Goal: Book appointment/travel/reservation

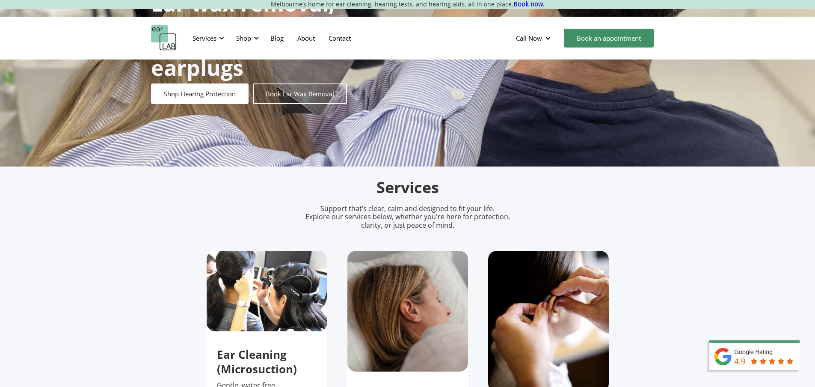
scroll to position [128, 0]
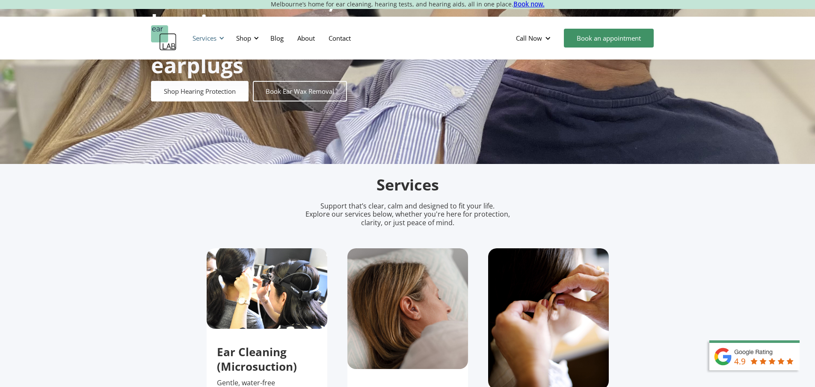
click at [213, 36] on div "Services" at bounding box center [204, 38] width 24 height 9
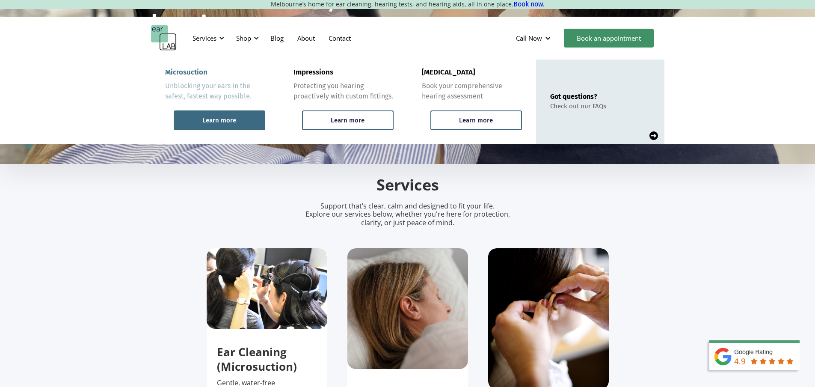
click at [224, 120] on div "Learn more" at bounding box center [219, 120] width 34 height 8
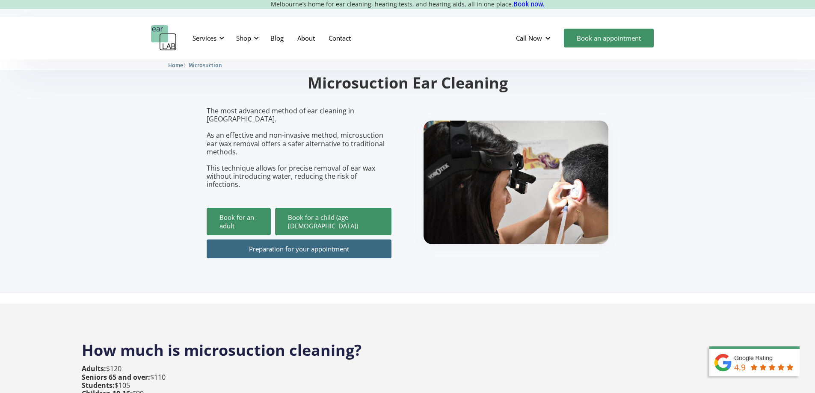
scroll to position [86, 0]
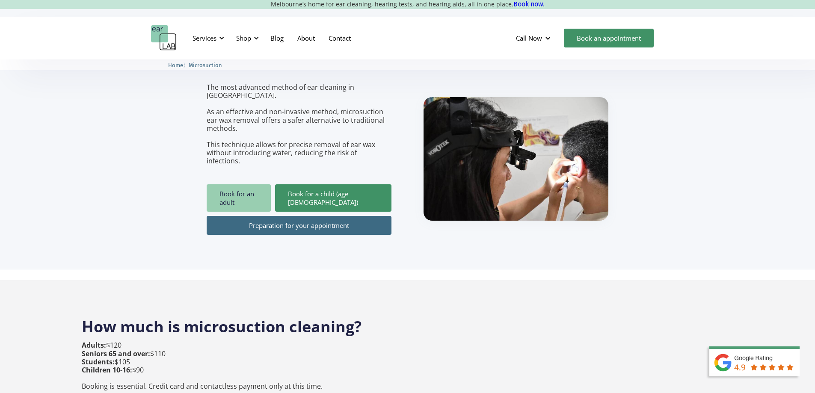
click at [246, 185] on link "Book for an adult" at bounding box center [239, 197] width 64 height 27
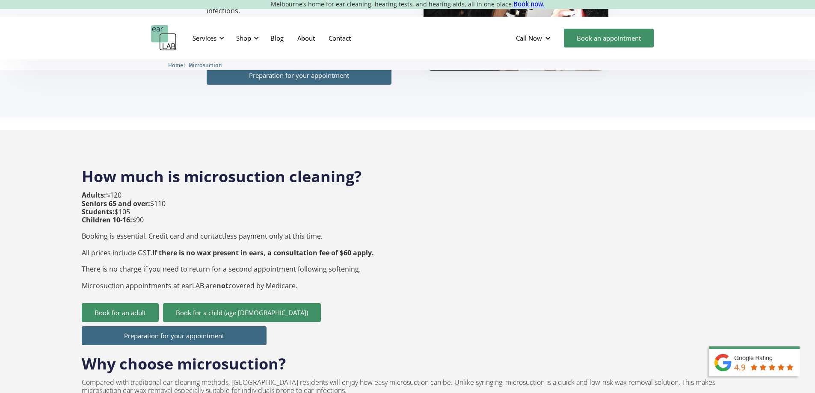
scroll to position [257, 0]
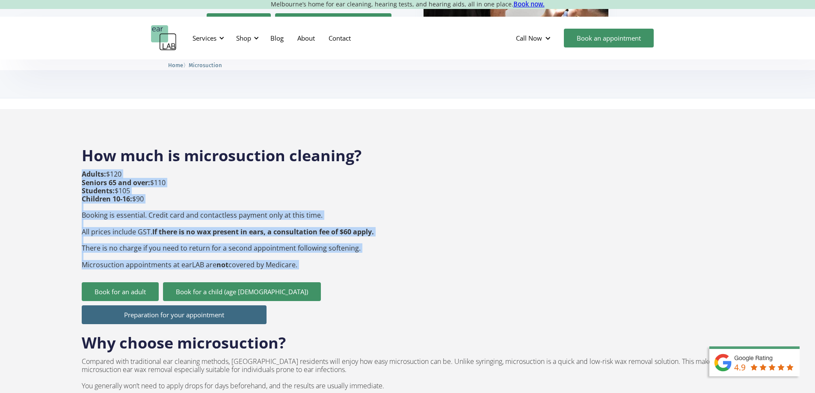
drag, startPoint x: 309, startPoint y: 222, endPoint x: 67, endPoint y: 216, distance: 242.2
click at [101, 216] on p "Adults: $120 Seniors 65 and over: $110 Students: $105 Children 10-16: $90 Booki…" at bounding box center [228, 219] width 292 height 98
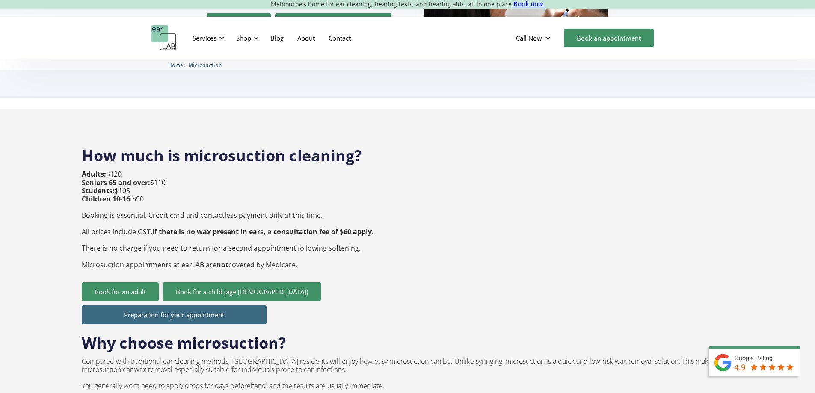
click at [138, 213] on p "Adults: $120 Seniors 65 and over: $110 Students: $105 Children 10-16: $90 Booki…" at bounding box center [228, 219] width 292 height 98
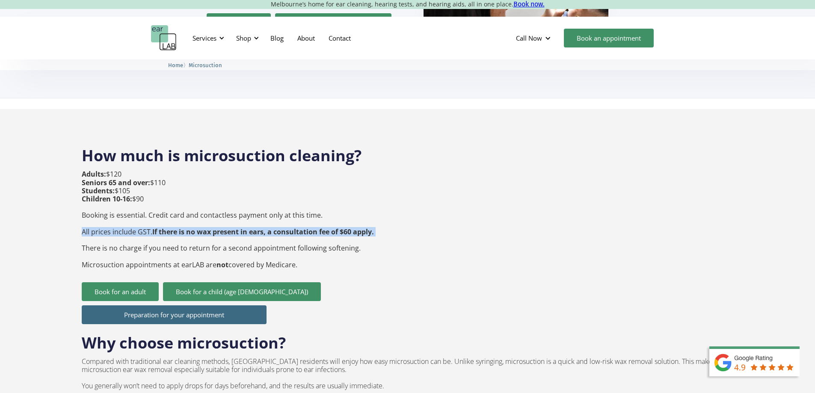
click at [138, 213] on p "Adults: $120 Seniors 65 and over: $110 Students: $105 Children 10-16: $90 Booki…" at bounding box center [228, 219] width 292 height 98
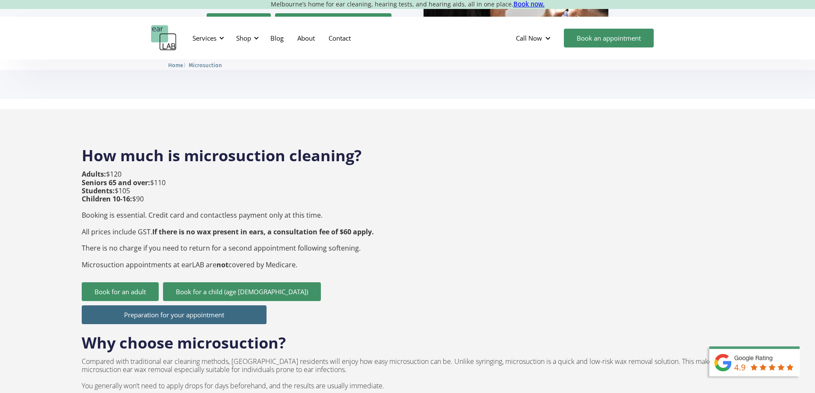
click at [385, 251] on div "How much is microsuction cleaning? Adults: $120 Seniors 65 and over: $110 Stude…" at bounding box center [408, 363] width 652 height 453
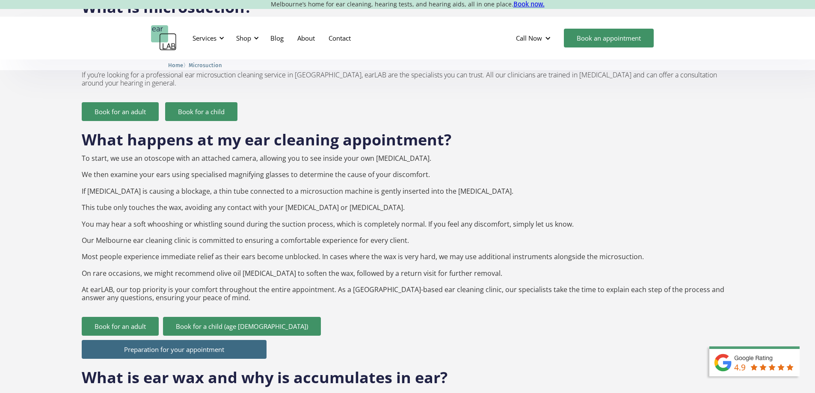
scroll to position [727, 0]
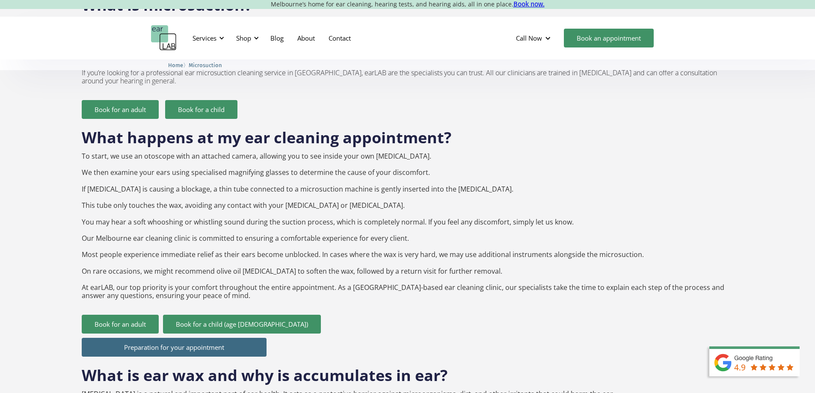
click at [147, 338] on link "Preparation for your appointment" at bounding box center [174, 347] width 185 height 19
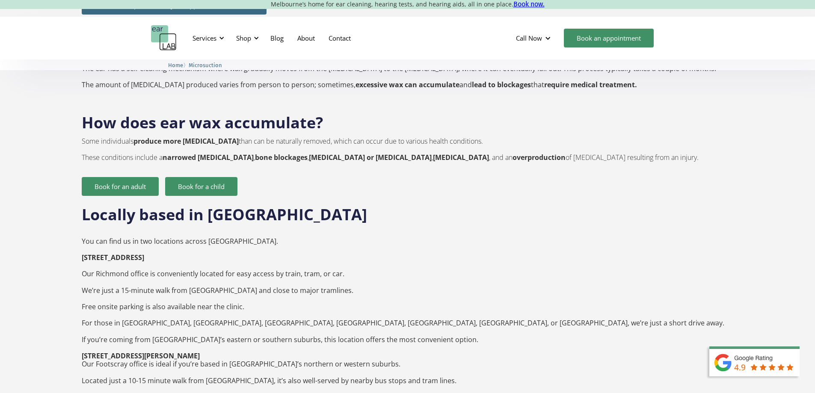
scroll to position [1155, 0]
